Goal: Find specific page/section: Find specific page/section

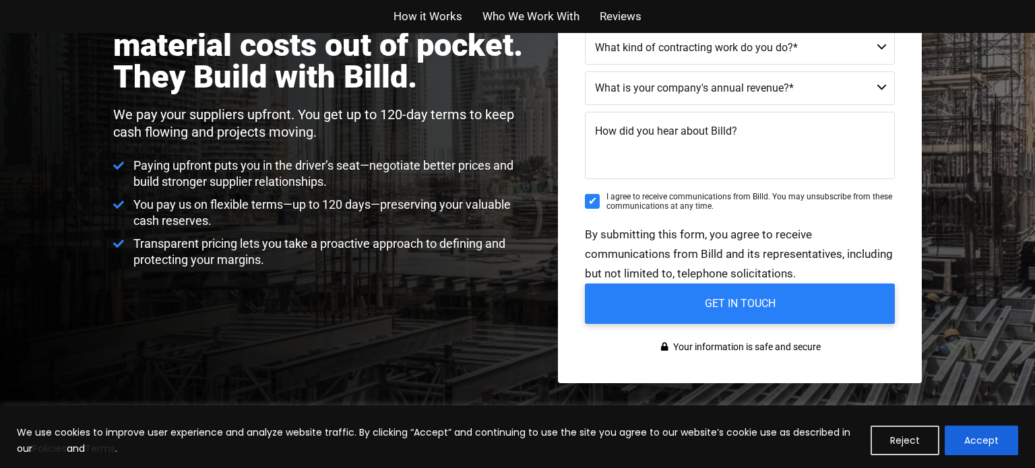
scroll to position [287, 0]
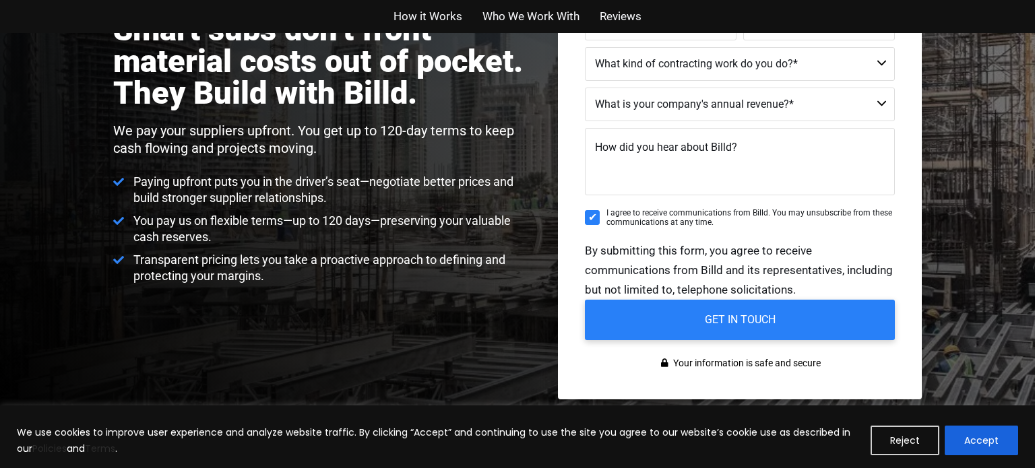
scroll to position [269, 0]
